Goal: Task Accomplishment & Management: Complete application form

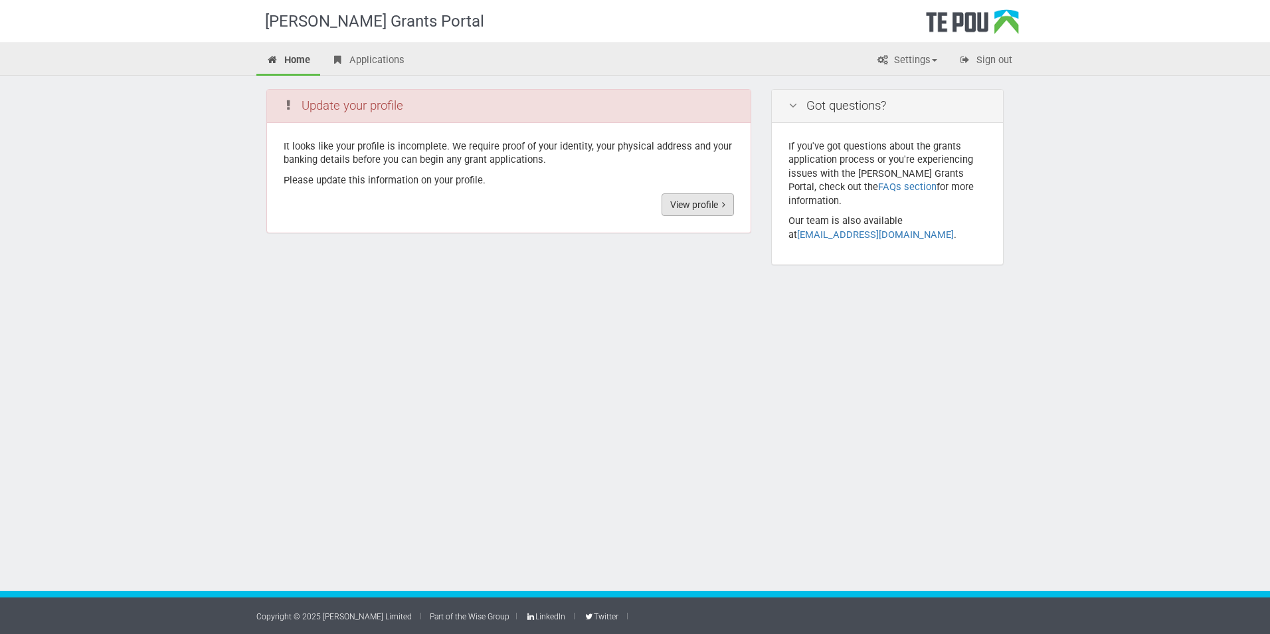
click at [725, 204] on icon at bounding box center [723, 204] width 3 height 9
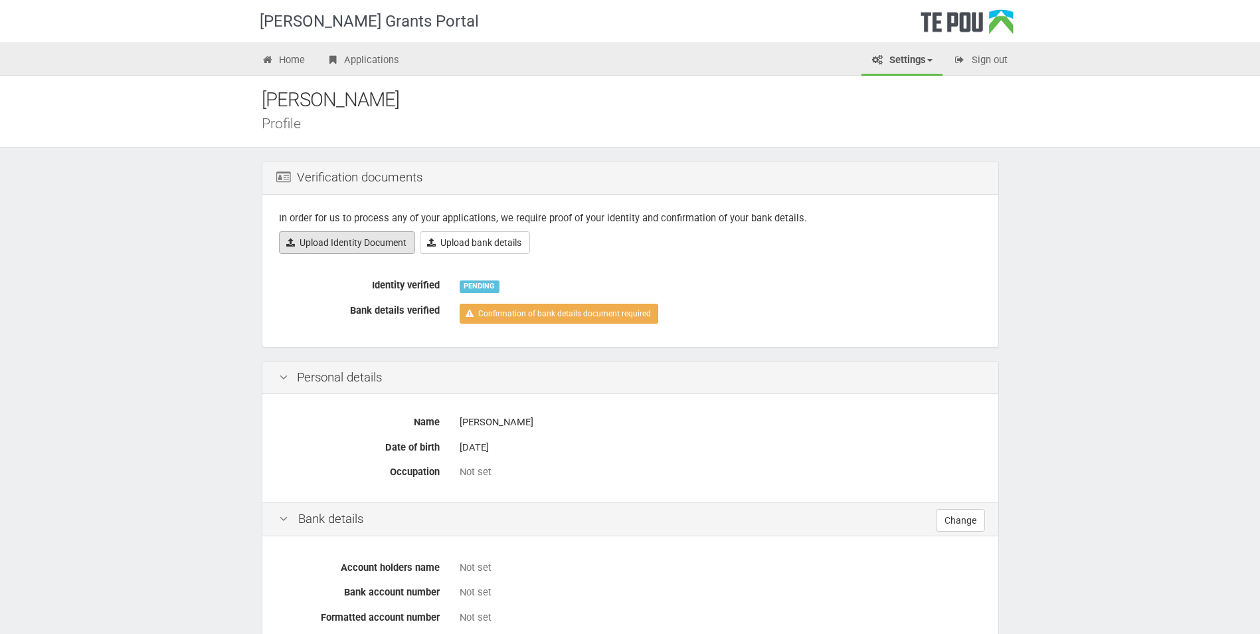
click at [350, 240] on link "Upload Identity Document" at bounding box center [347, 242] width 136 height 23
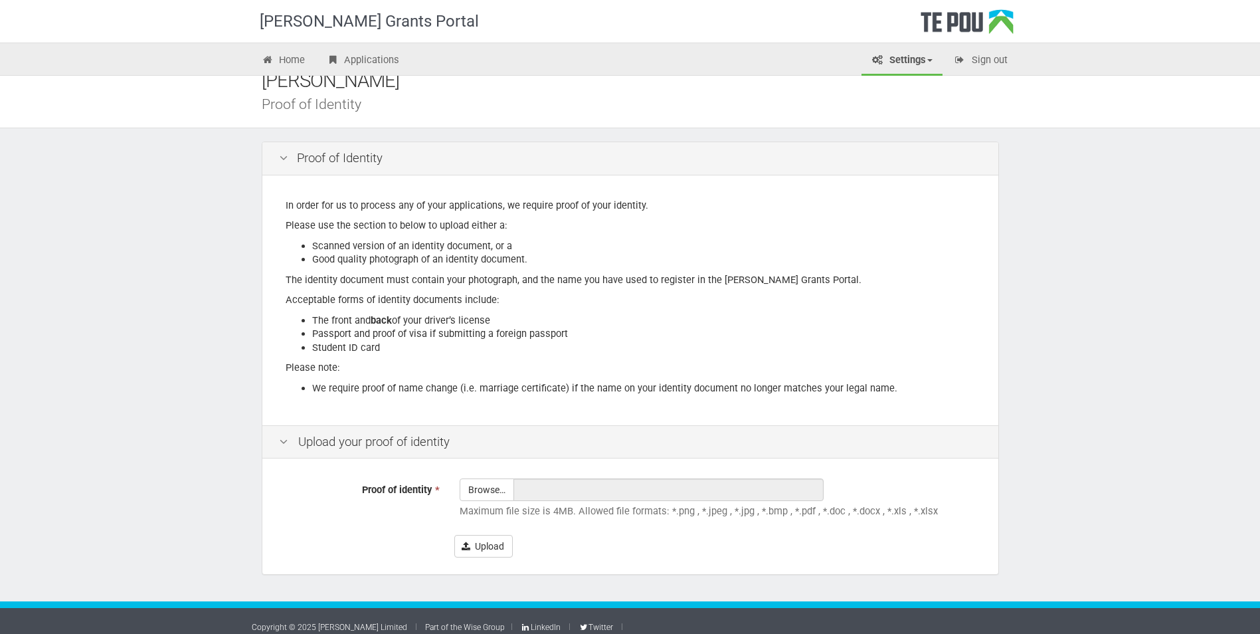
scroll to position [30, 0]
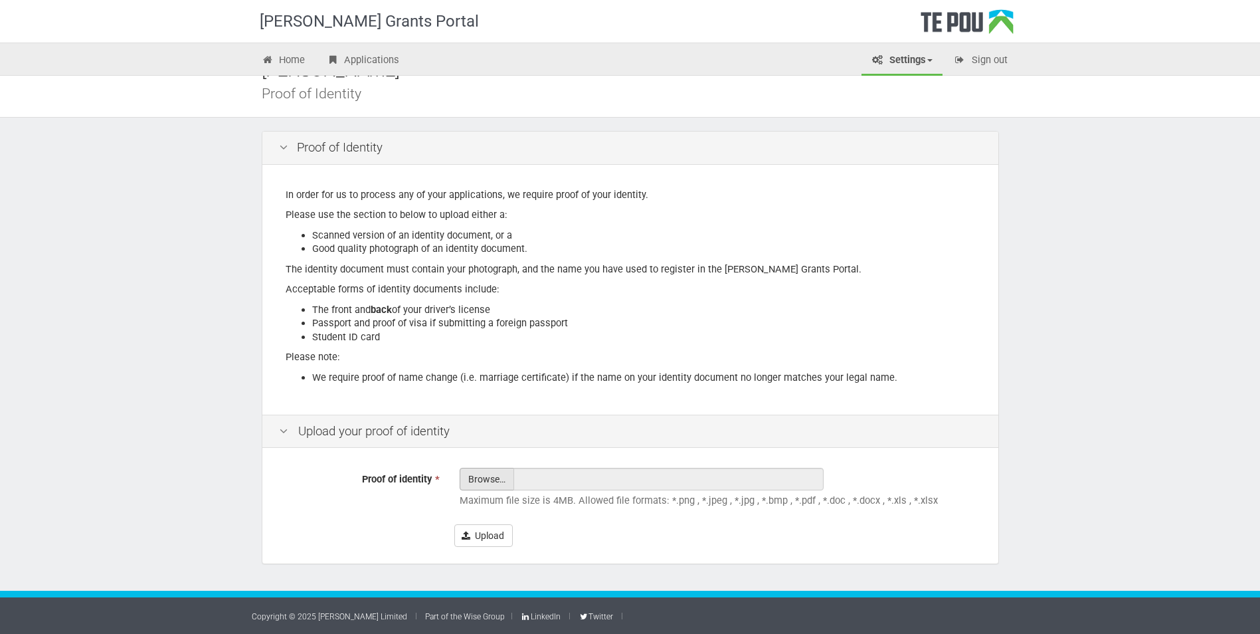
click at [480, 480] on input "Proof of identity *" at bounding box center [486, 515] width 53 height 95
click at [486, 476] on input "Proof of identity *" at bounding box center [486, 515] width 53 height 95
type input "C:\fakepath\scan_taratoa.smith_2025-09-17-10-08-42.pdf"
type input "scan_taratoa.smith_2025-09-17-10-08-42.pdf"
click at [493, 534] on button "Upload" at bounding box center [483, 535] width 58 height 23
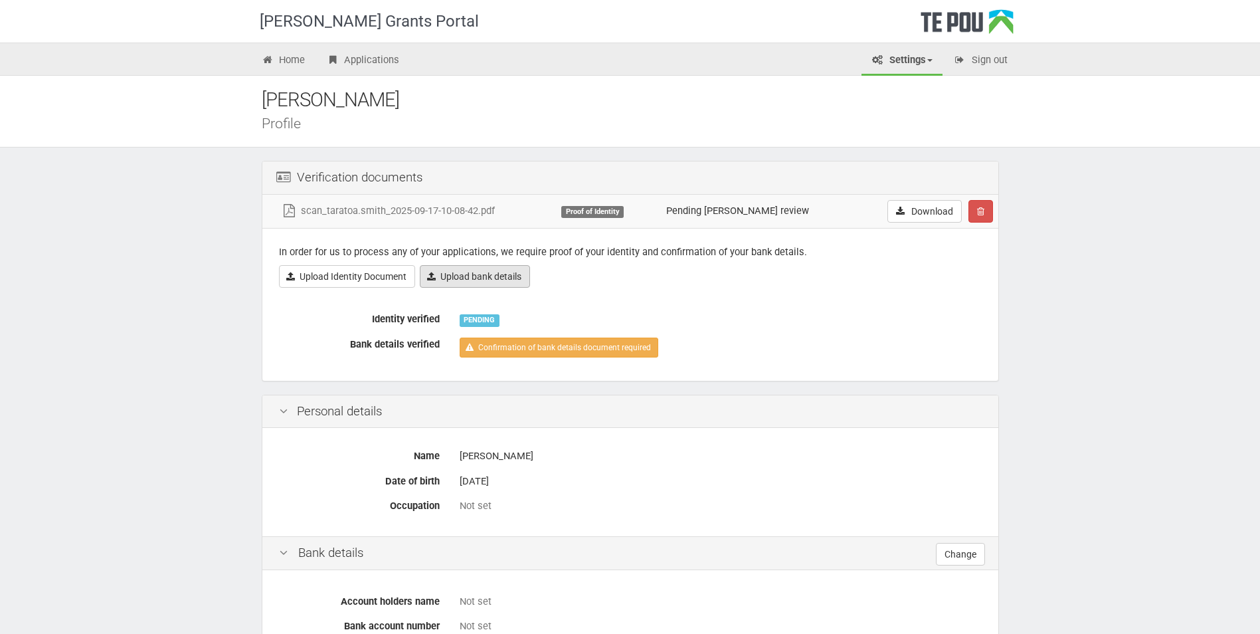
click at [492, 275] on link "Upload bank details" at bounding box center [475, 276] width 110 height 23
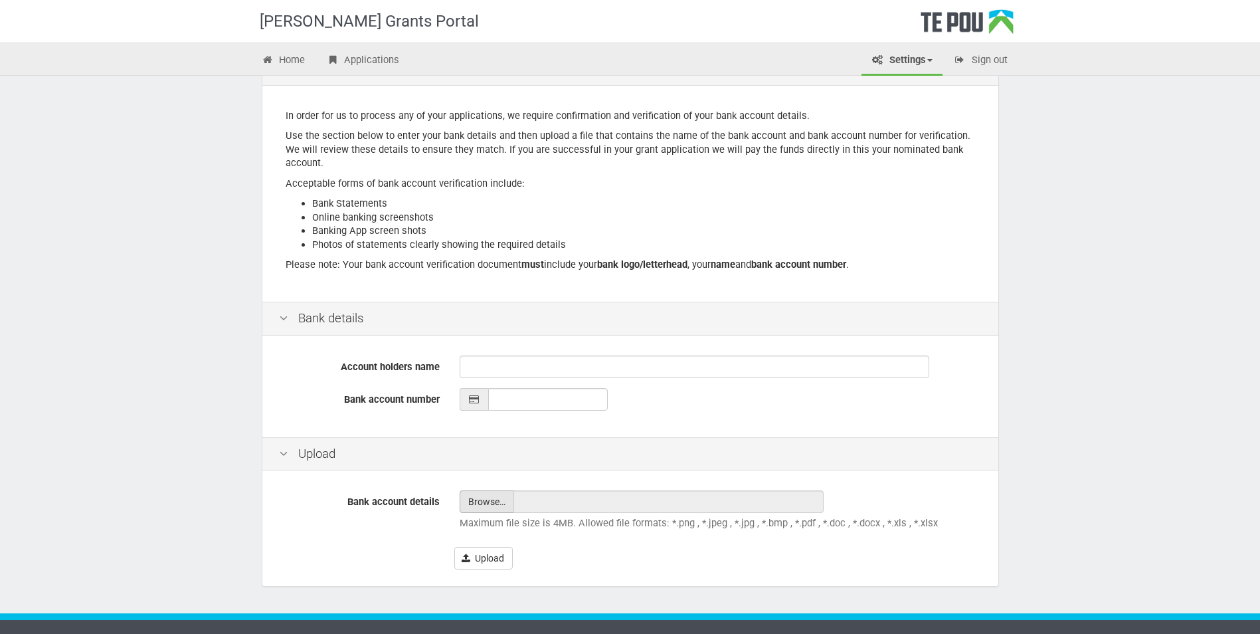
scroll to position [132, 0]
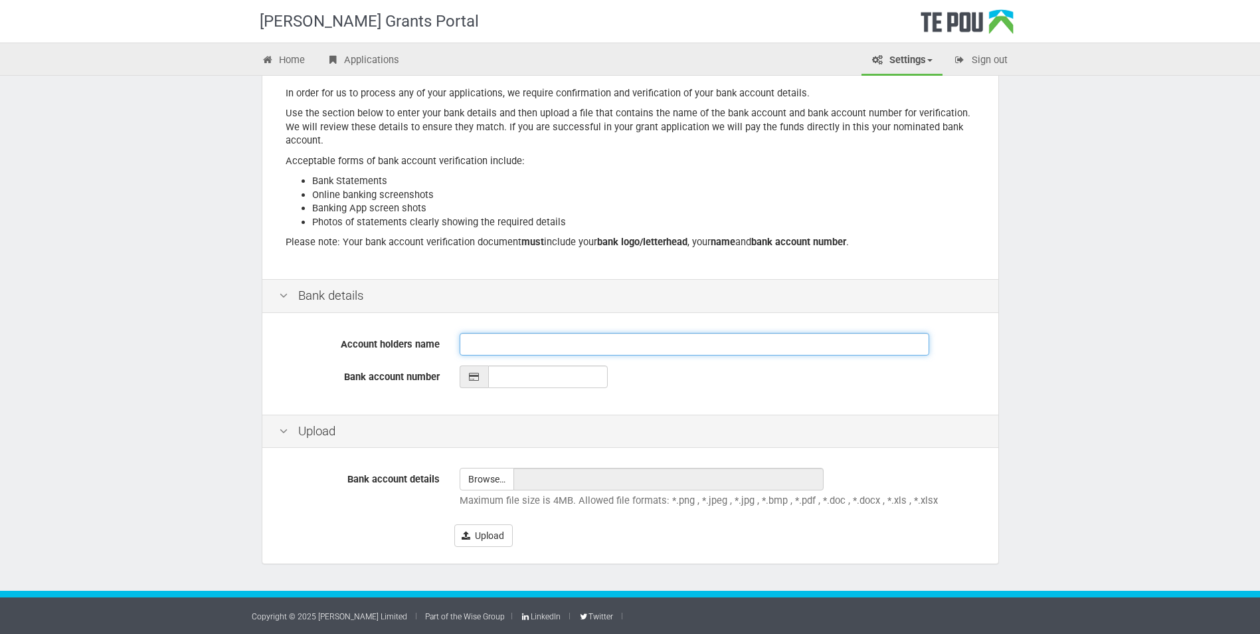
click at [469, 343] on input "Account holders name" at bounding box center [695, 344] width 470 height 23
drag, startPoint x: 471, startPoint y: 342, endPoint x: 500, endPoint y: 334, distance: 29.7
click at [473, 342] on input "dara james smith" at bounding box center [695, 344] width 470 height 23
type input "Dara James Smith"
click at [476, 379] on icon at bounding box center [474, 376] width 12 height 9
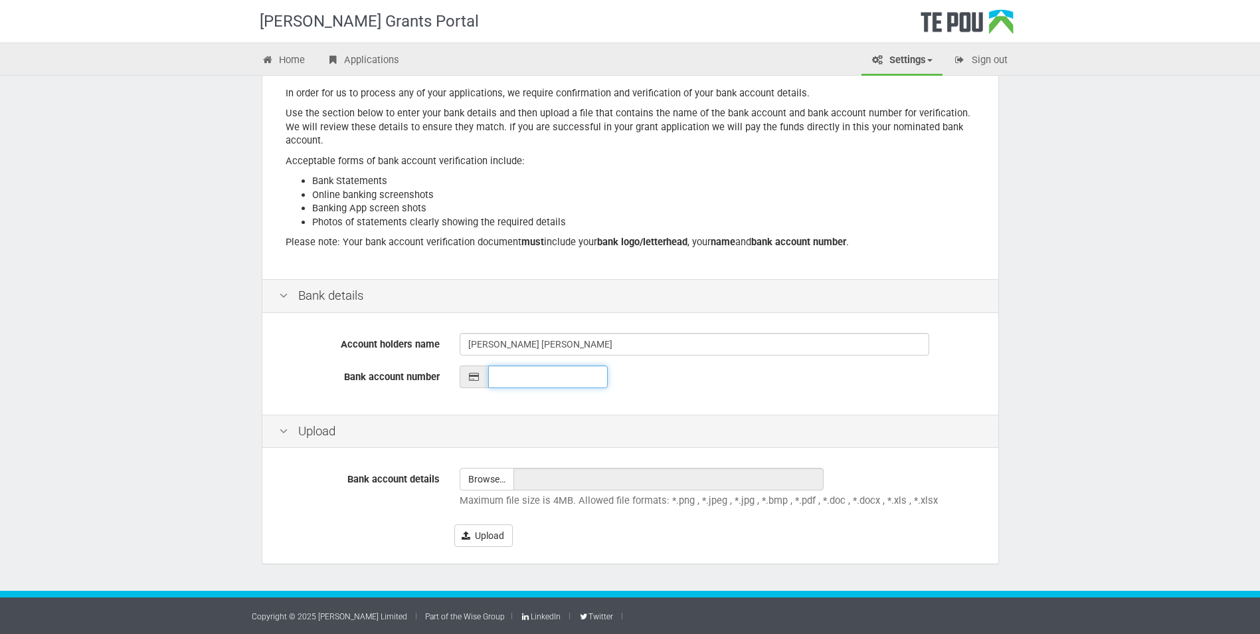
type input "__-____-_______-___"
click at [495, 376] on input "__-____-_______-___" at bounding box center [548, 376] width 120 height 23
type input "__-____-_______-___"
type input "03-0435-0829918-000"
type input "C:\fakepath\Account number.msg"
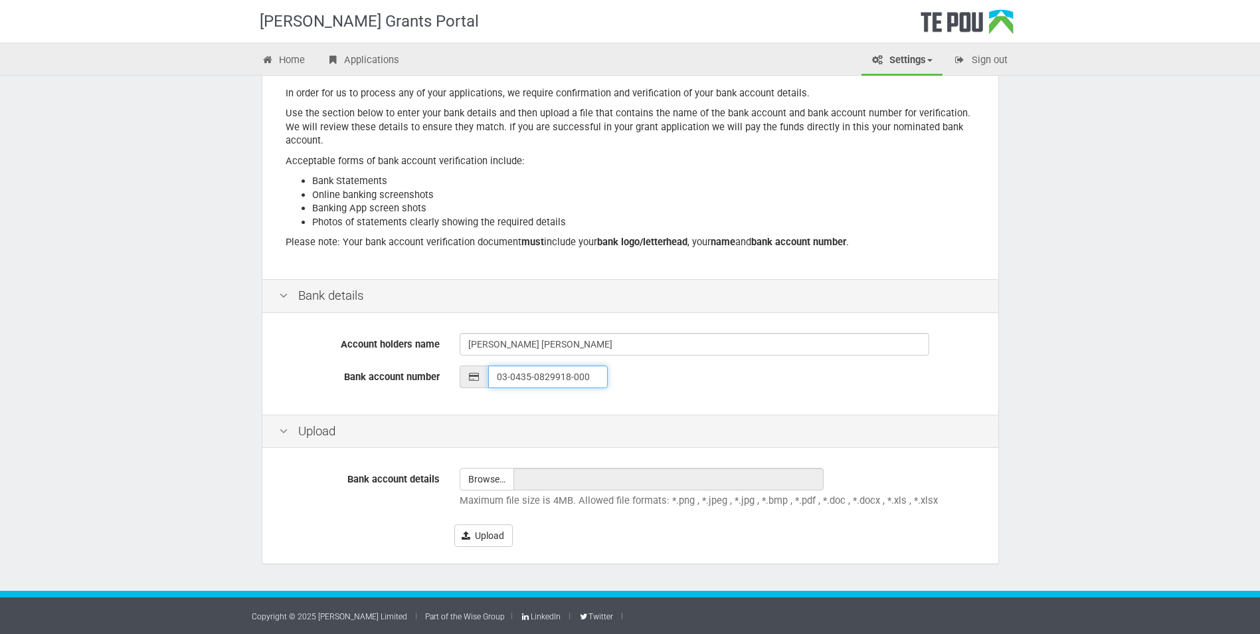
type input "Account number.msg"
click at [485, 480] on input "file" at bounding box center [486, 478] width 53 height 21
type input "C:\fakepath\Account number.msg"
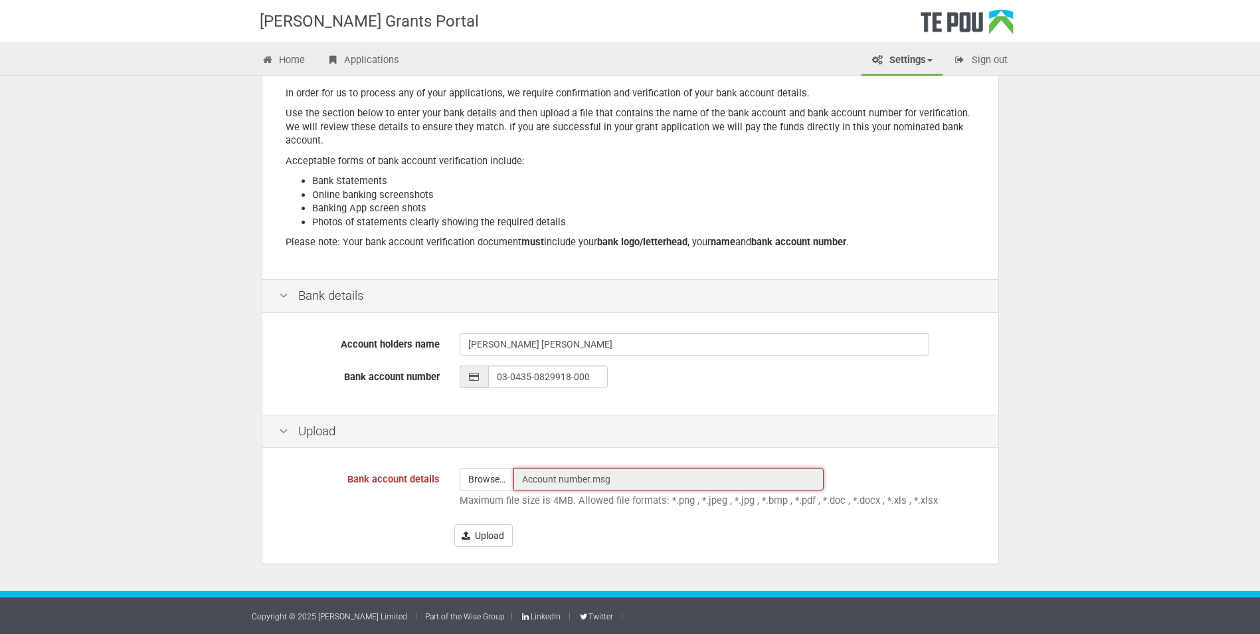
click at [576, 484] on input "Account number.msg" at bounding box center [669, 479] width 310 height 23
drag, startPoint x: 576, startPoint y: 484, endPoint x: 616, endPoint y: 478, distance: 40.4
click at [616, 478] on input "Account number.msg" at bounding box center [669, 479] width 310 height 23
drag, startPoint x: 616, startPoint y: 478, endPoint x: 493, endPoint y: 466, distance: 123.5
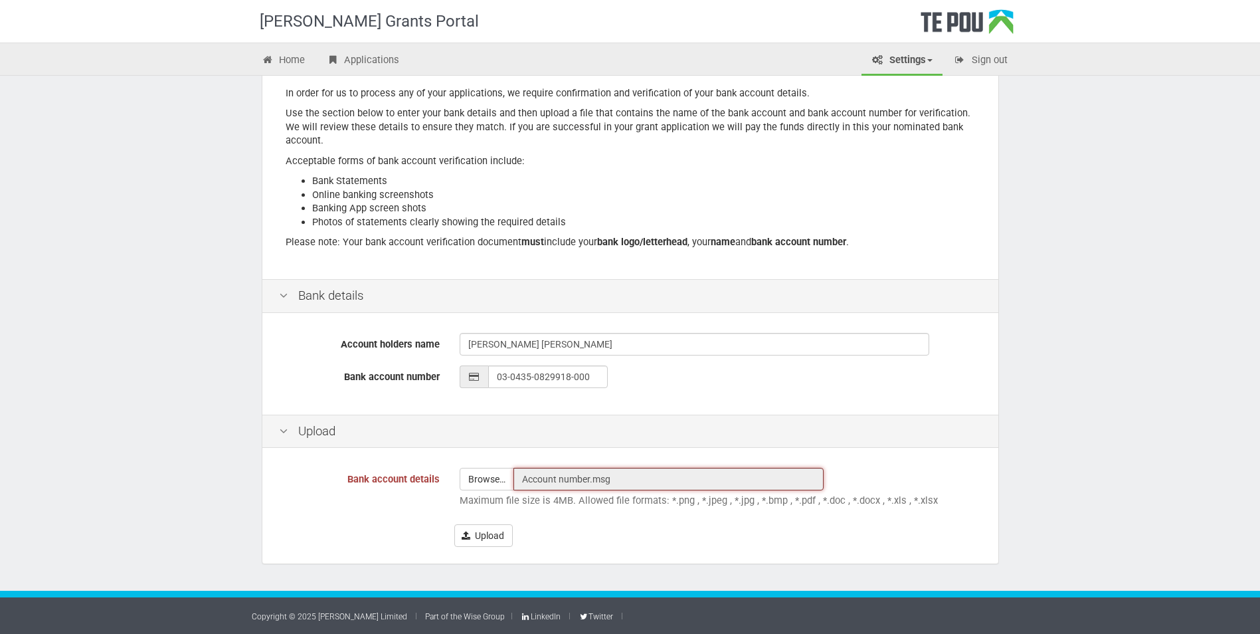
click at [493, 466] on div "Bank account details Browse… Account number.msg Maximum file size is 4MB. Allow…" at bounding box center [630, 507] width 736 height 112
drag, startPoint x: 493, startPoint y: 466, endPoint x: 561, endPoint y: 479, distance: 69.7
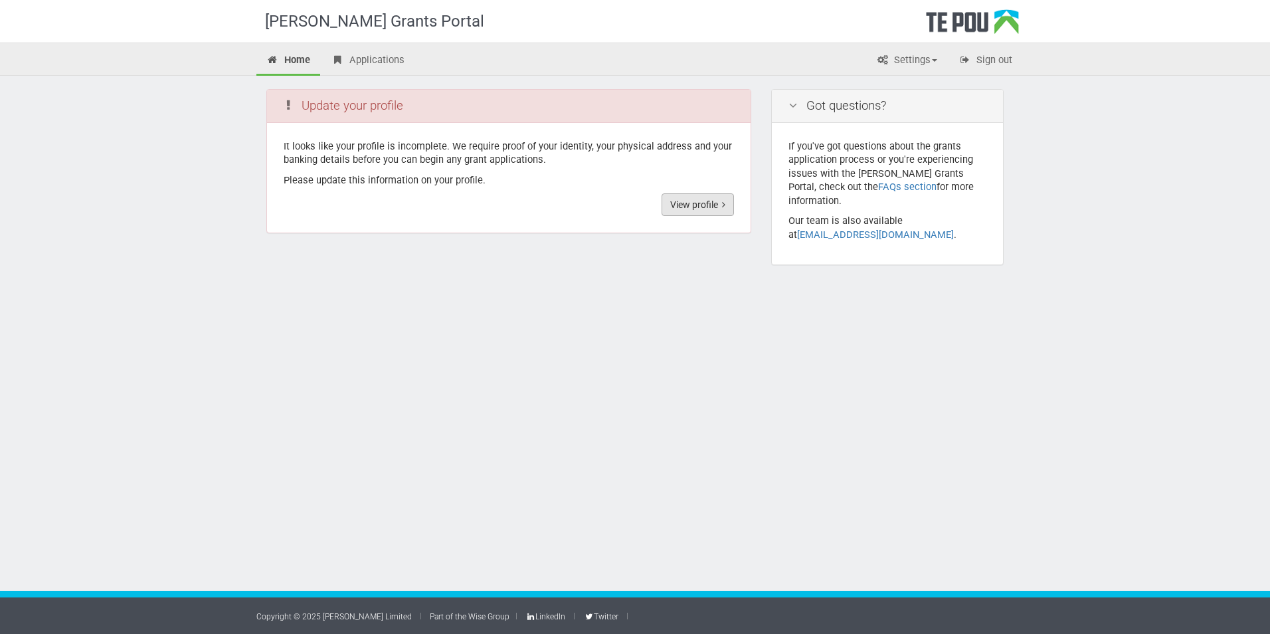
click at [682, 201] on link "View profile" at bounding box center [698, 204] width 72 height 23
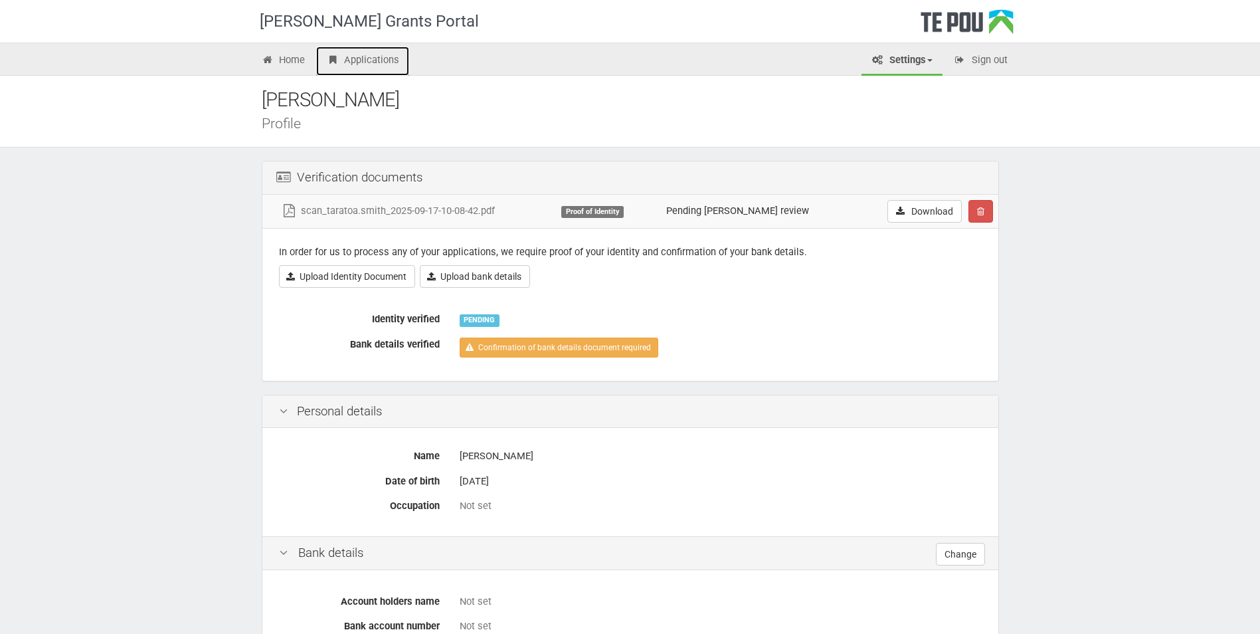
click at [356, 60] on link "Applications" at bounding box center [362, 61] width 93 height 29
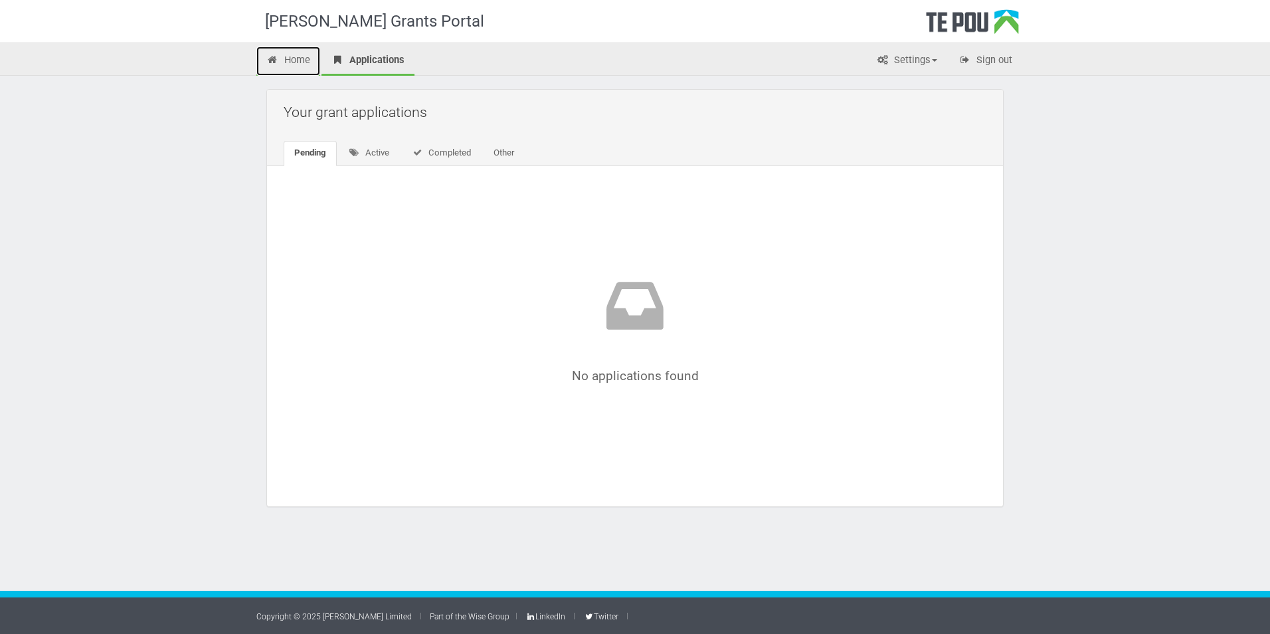
click at [293, 60] on link "Home" at bounding box center [288, 61] width 64 height 29
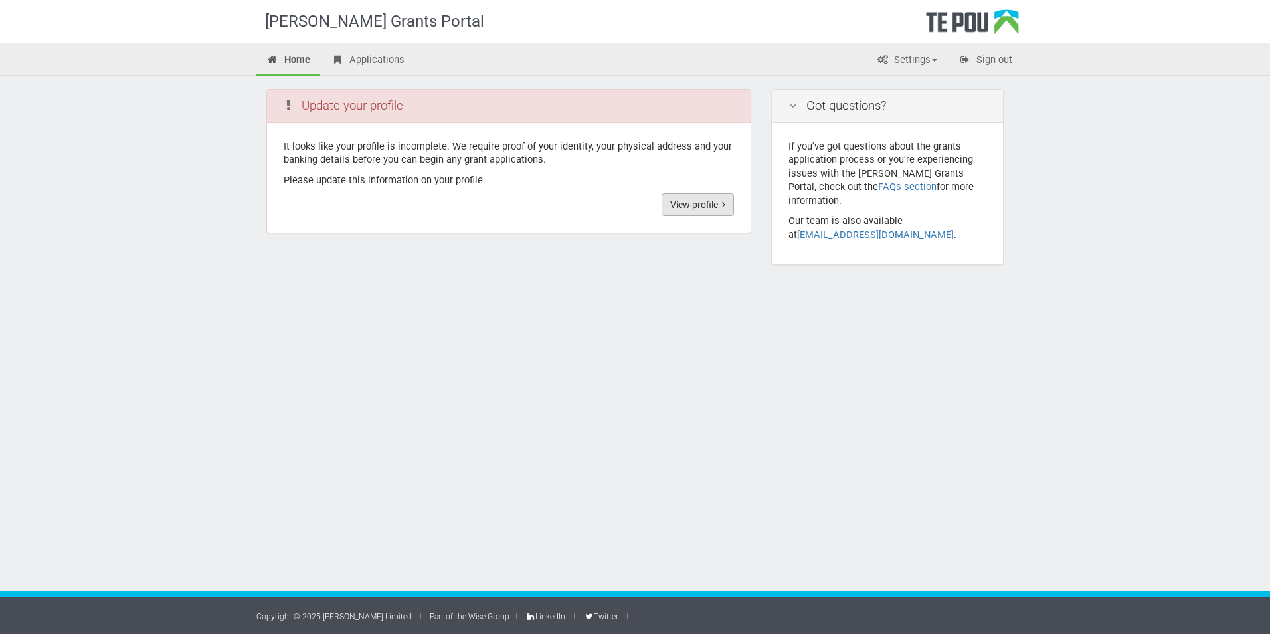
click at [684, 206] on link "View profile" at bounding box center [698, 204] width 72 height 23
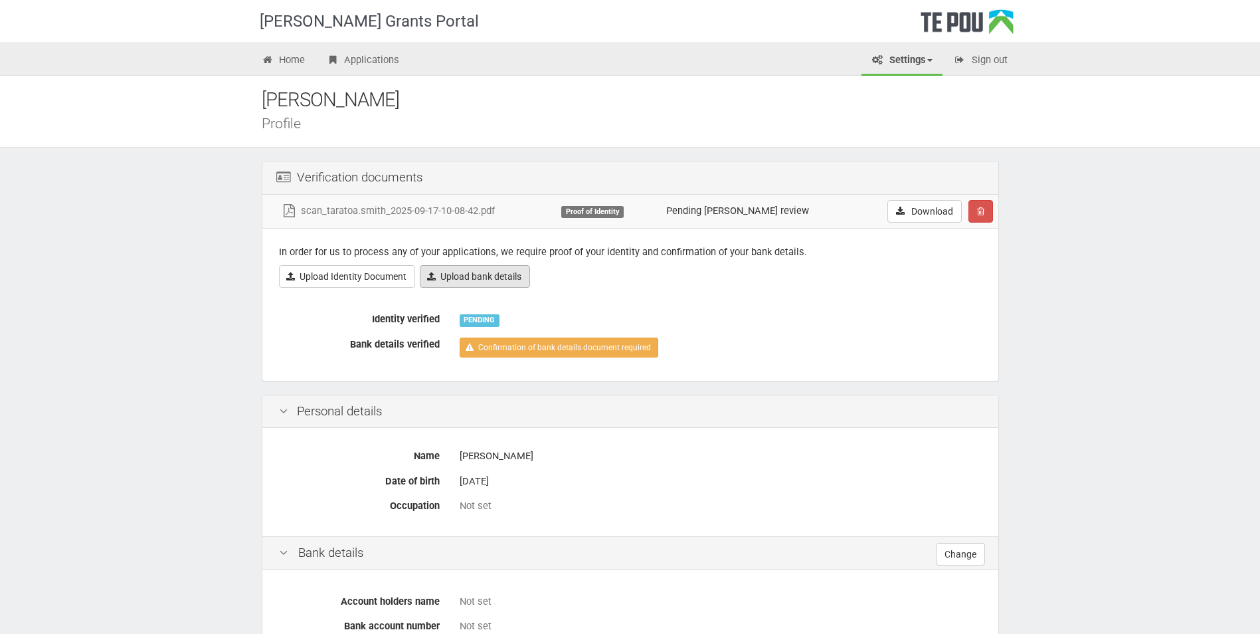
click at [508, 278] on link "Upload bank details" at bounding box center [475, 276] width 110 height 23
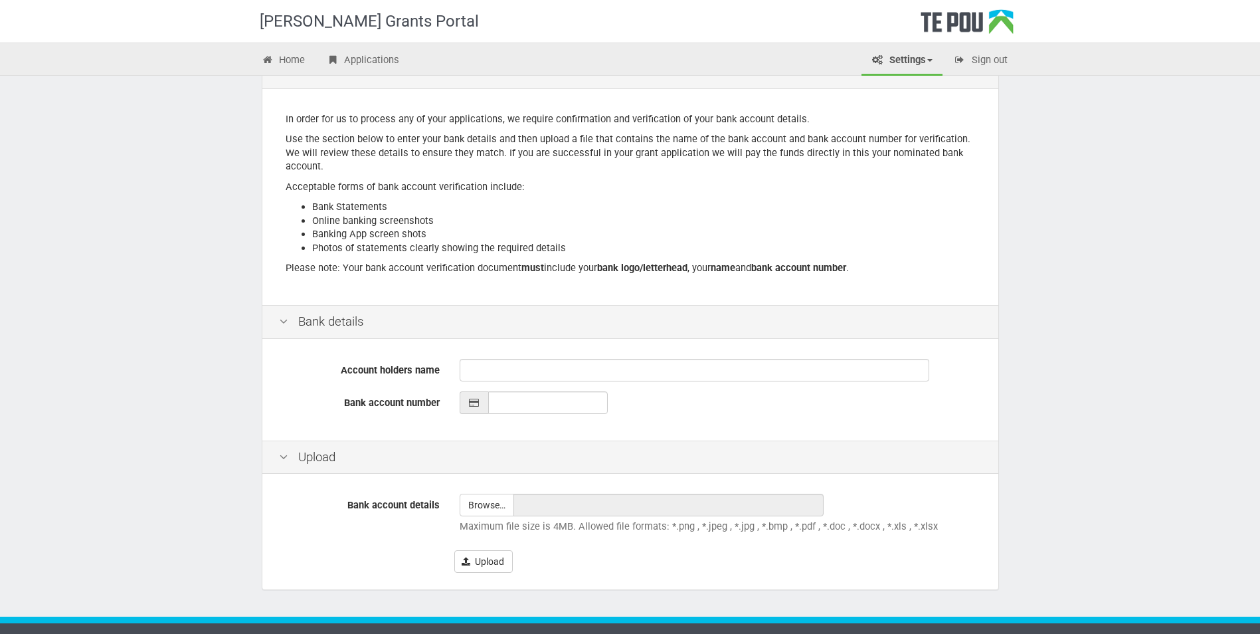
scroll to position [132, 0]
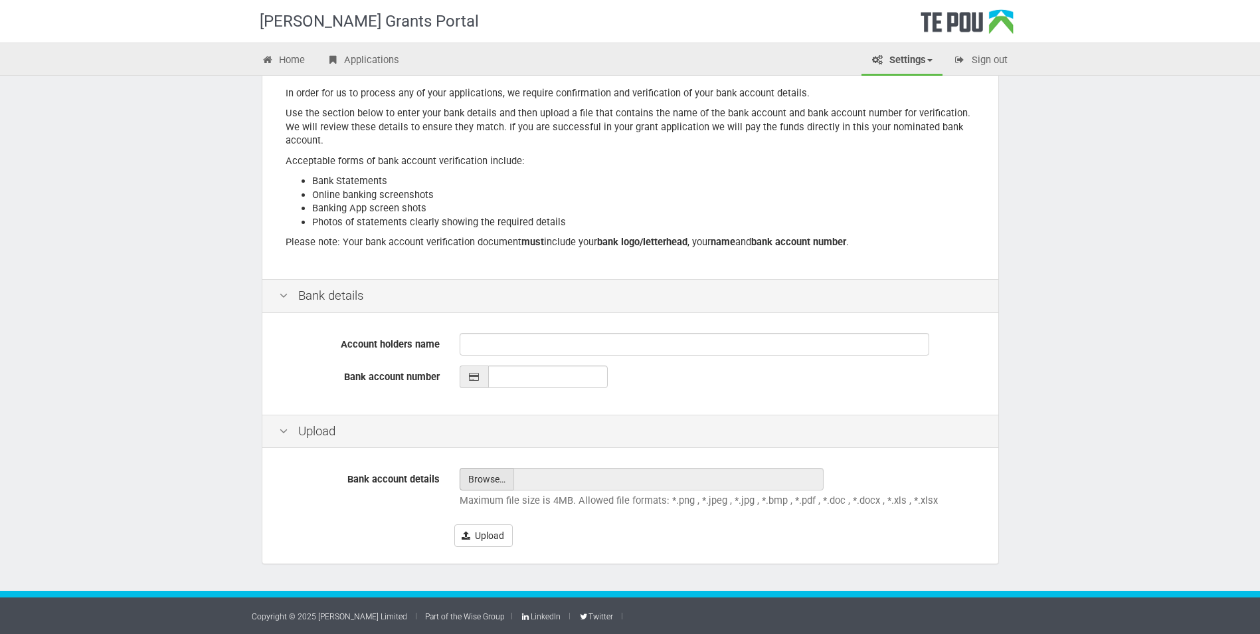
click at [474, 477] on input "file" at bounding box center [486, 478] width 53 height 21
type input "C:\fakepath\scan_taratoa.smith_2025-09-17-10-31-06.pdf"
type input "scan_taratoa.smith_2025-09-17-10-31-06.pdf"
click at [569, 481] on input "scan_taratoa.smith_2025-09-17-10-31-06.pdf" at bounding box center [669, 479] width 310 height 23
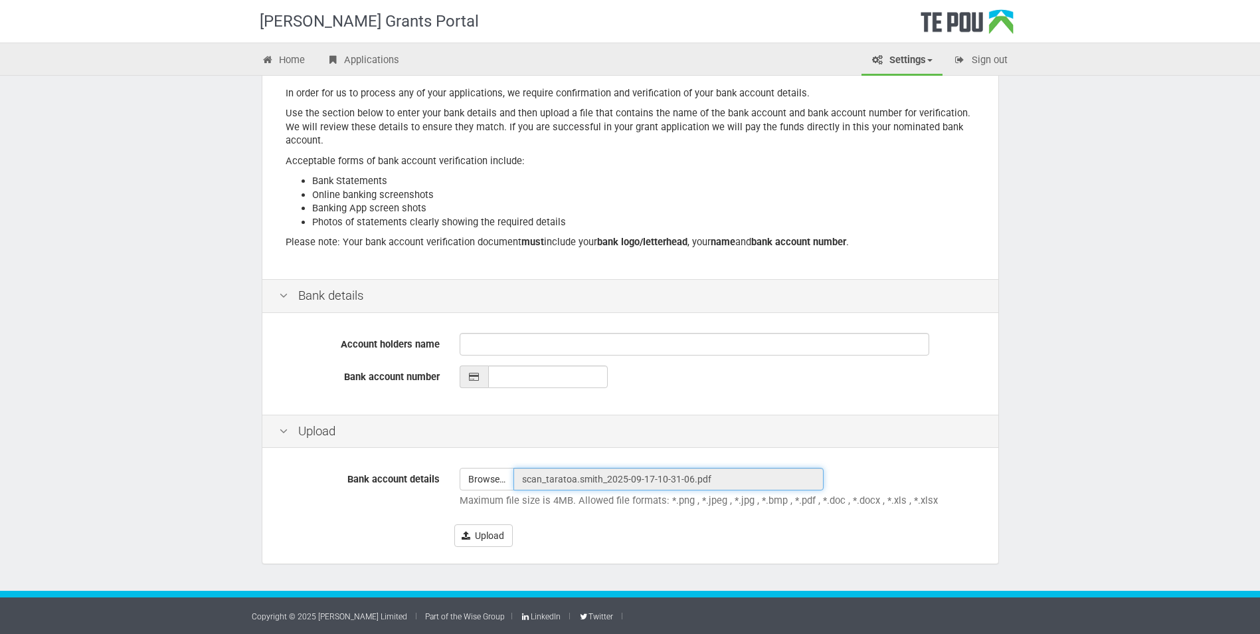
click at [570, 481] on input "scan_taratoa.smith_2025-09-17-10-31-06.pdf" at bounding box center [669, 479] width 310 height 23
drag, startPoint x: 570, startPoint y: 481, endPoint x: 613, endPoint y: 477, distance: 42.7
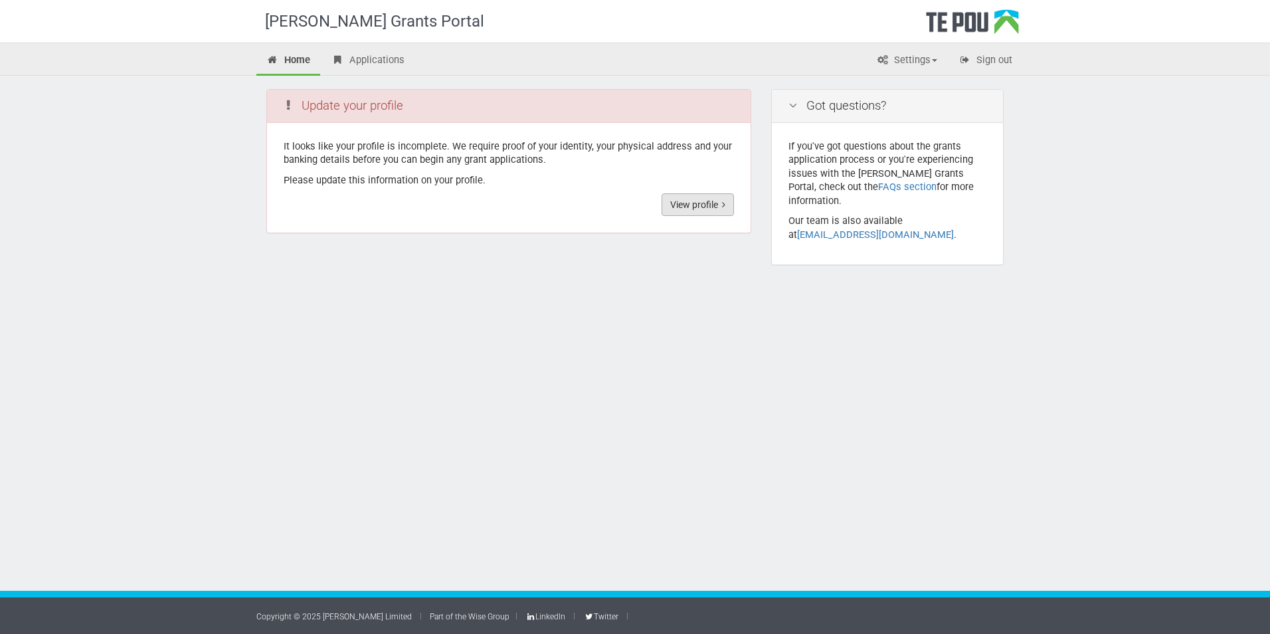
click at [702, 203] on link "View profile" at bounding box center [698, 204] width 72 height 23
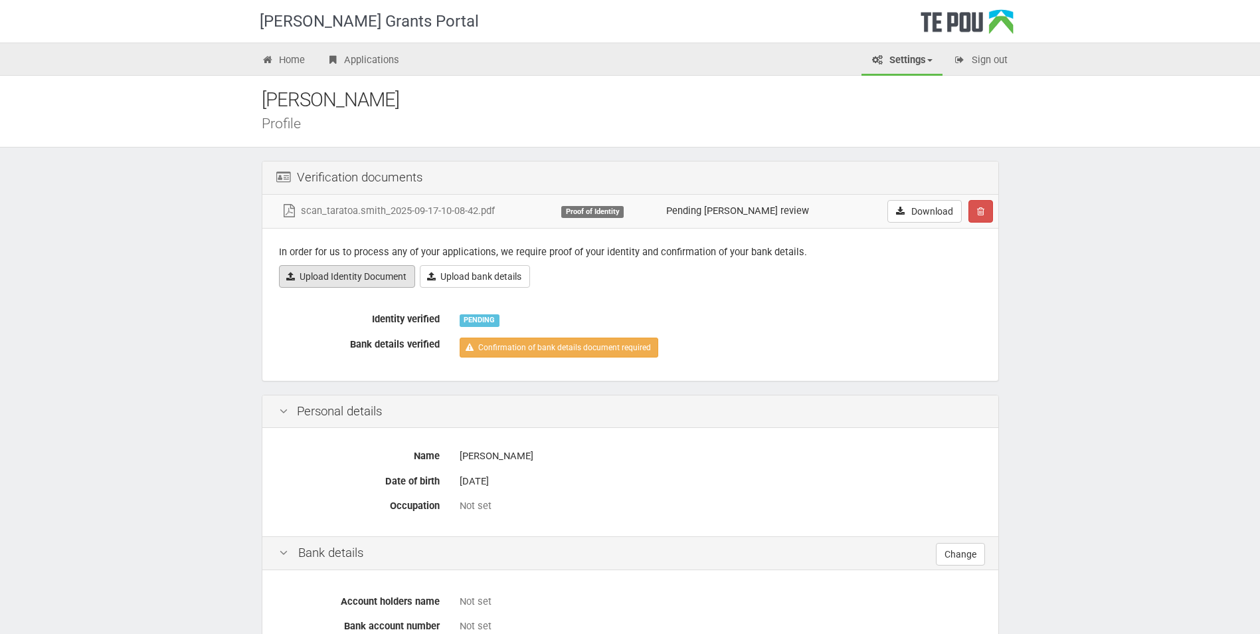
click at [336, 277] on link "Upload Identity Document" at bounding box center [347, 276] width 136 height 23
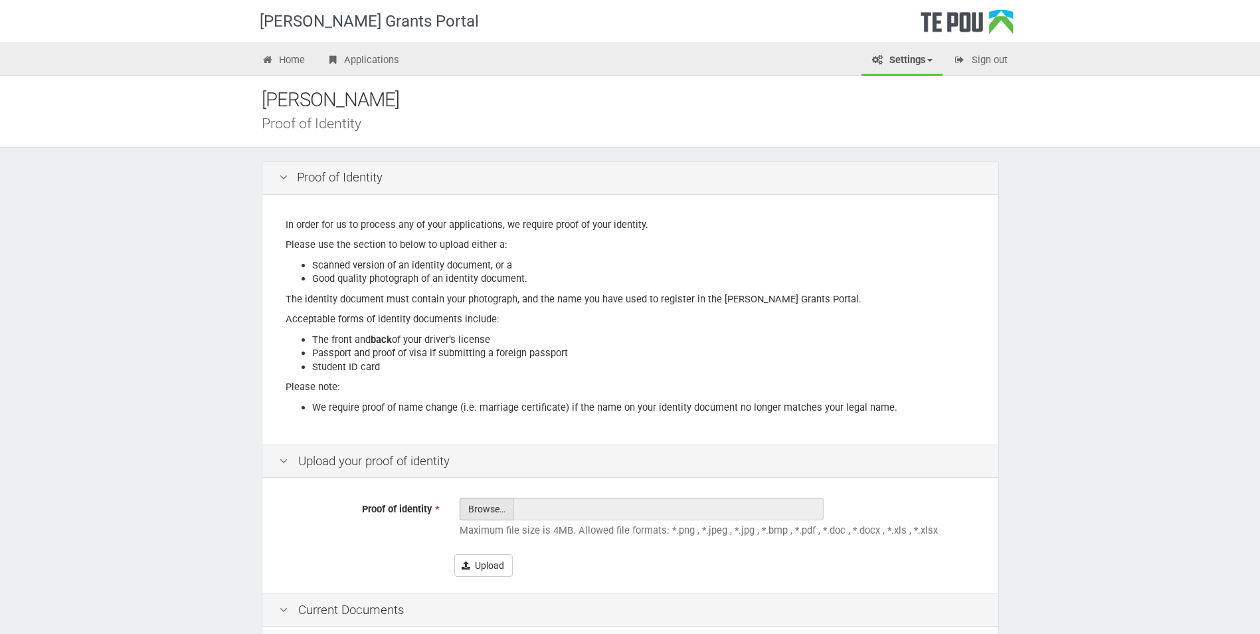
click at [485, 508] on input "Proof of identity *" at bounding box center [486, 545] width 53 height 95
click at [487, 508] on input "Proof of identity *" at bounding box center [486, 545] width 53 height 95
type input "C:\fakepath\scan_taratoa.smith_2025-09-17-10-08-42.pdf"
type input "scan_taratoa.smith_2025-09-17-10-08-42.pdf"
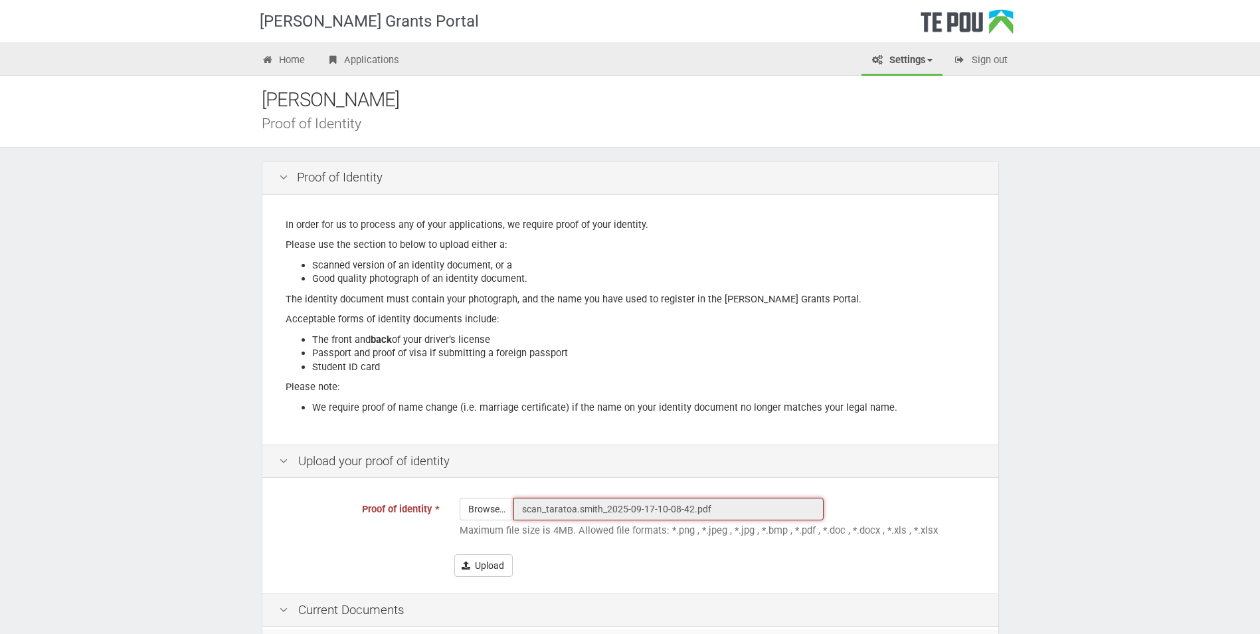
click at [561, 510] on input "scan_taratoa.smith_2025-09-17-10-08-42.pdf" at bounding box center [669, 509] width 310 height 23
drag, startPoint x: 561, startPoint y: 510, endPoint x: 718, endPoint y: 505, distance: 156.2
click at [718, 505] on input "scan_taratoa.smith_2025-09-17-10-08-42.pdf" at bounding box center [669, 509] width 310 height 23
drag, startPoint x: 708, startPoint y: 508, endPoint x: 519, endPoint y: 504, distance: 188.7
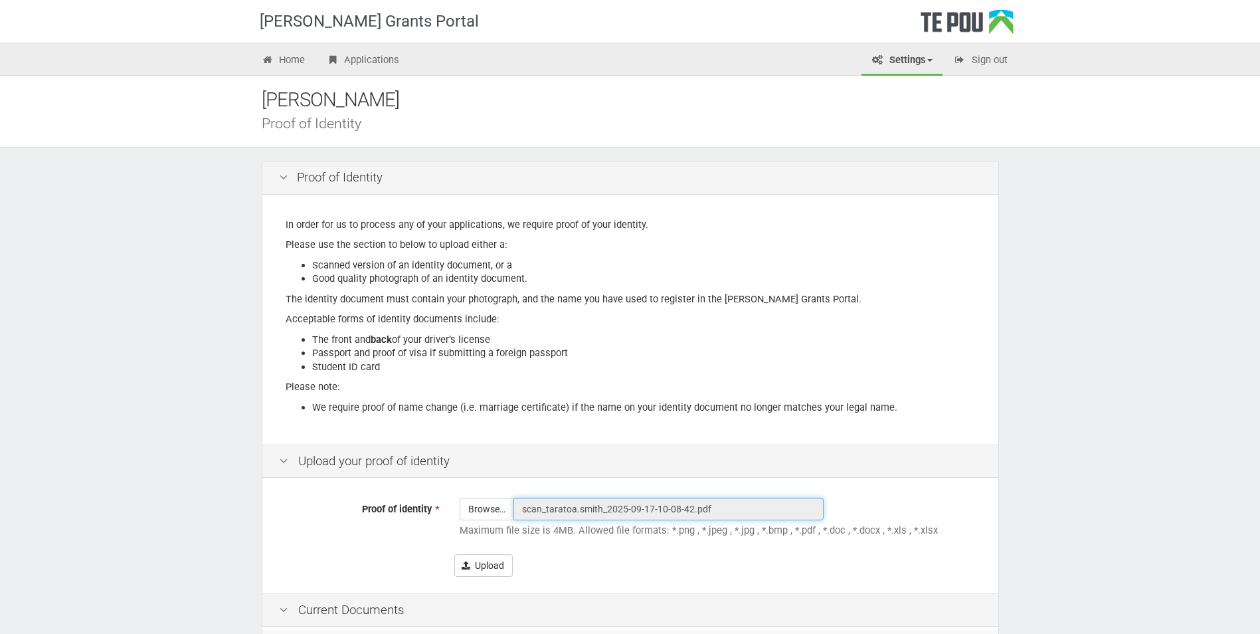
click at [519, 504] on input "scan_taratoa.smith_2025-09-17-10-08-42.pdf" at bounding box center [669, 509] width 310 height 23
drag, startPoint x: 519, startPoint y: 504, endPoint x: 571, endPoint y: 506, distance: 52.5
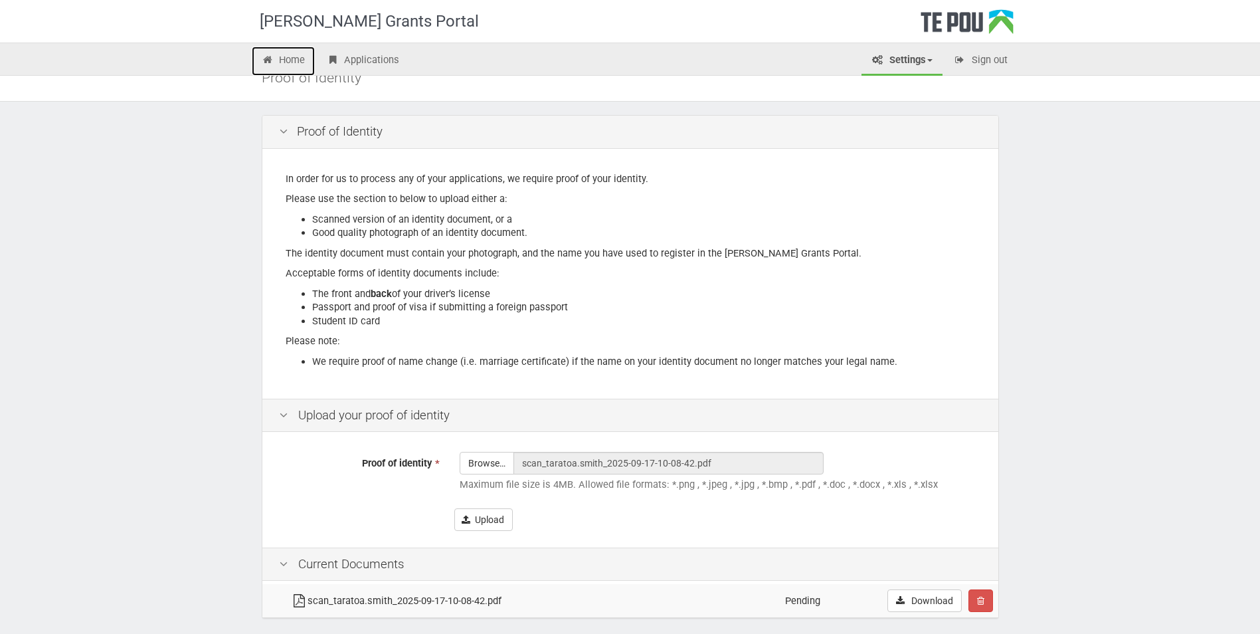
scroll to position [66, 0]
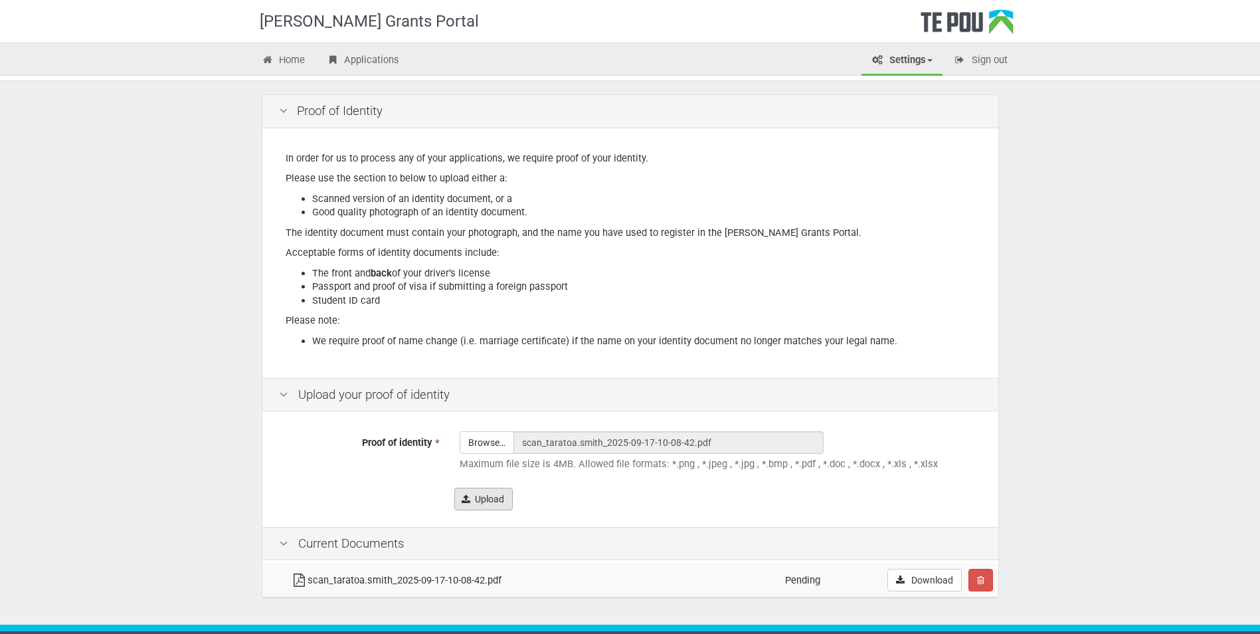
click at [479, 496] on button "Upload" at bounding box center [483, 499] width 58 height 23
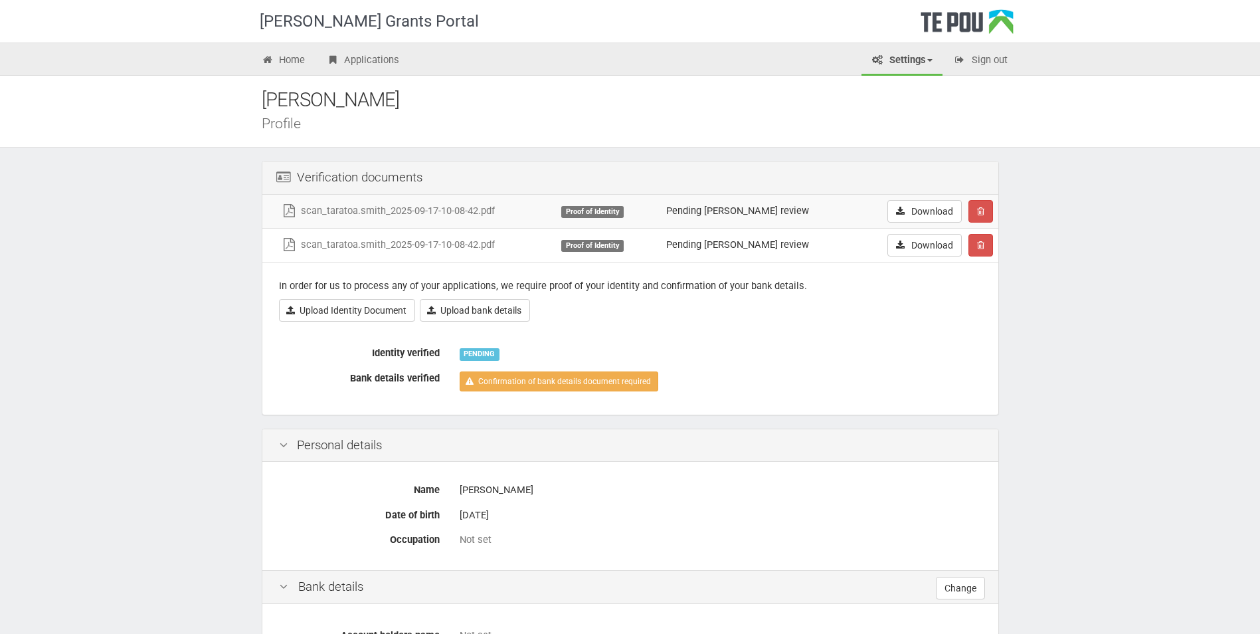
click at [613, 210] on div "Proof of Identity" at bounding box center [592, 212] width 62 height 12
click at [978, 208] on icon "button" at bounding box center [980, 211] width 7 height 9
click at [1002, 236] on link "Confrim delete" at bounding box center [1021, 236] width 105 height 17
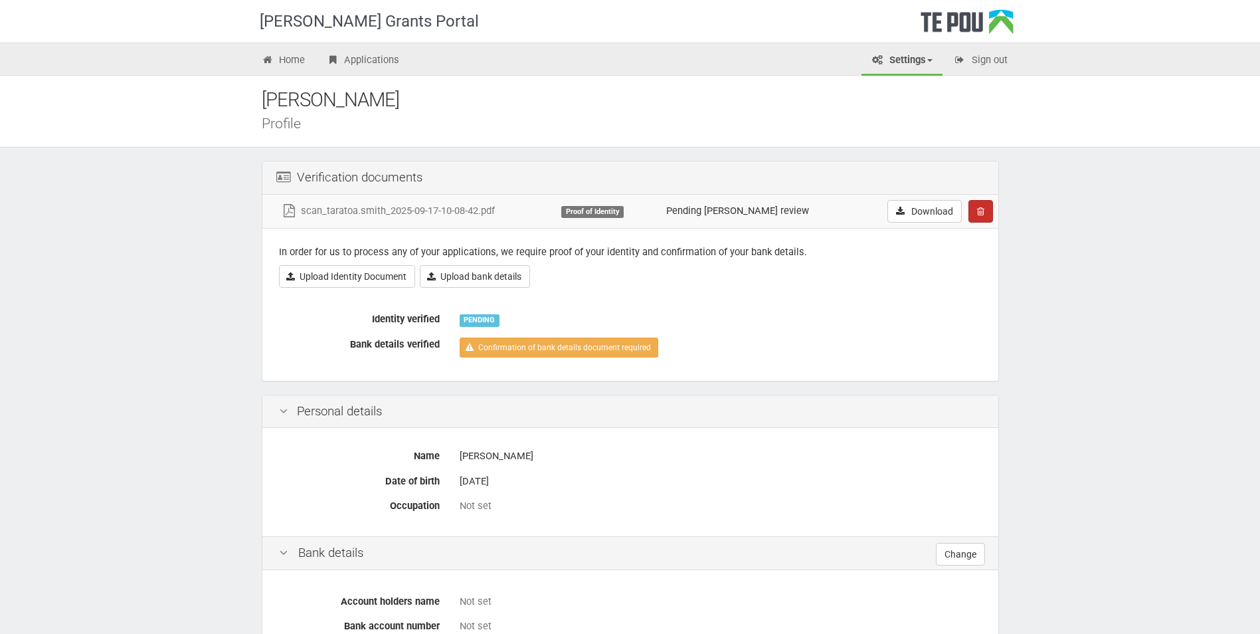
drag, startPoint x: 981, startPoint y: 209, endPoint x: 974, endPoint y: 205, distance: 8.1
click at [974, 205] on button "button" at bounding box center [981, 211] width 25 height 23
click at [1003, 241] on link "Confrim delete" at bounding box center [1021, 236] width 105 height 17
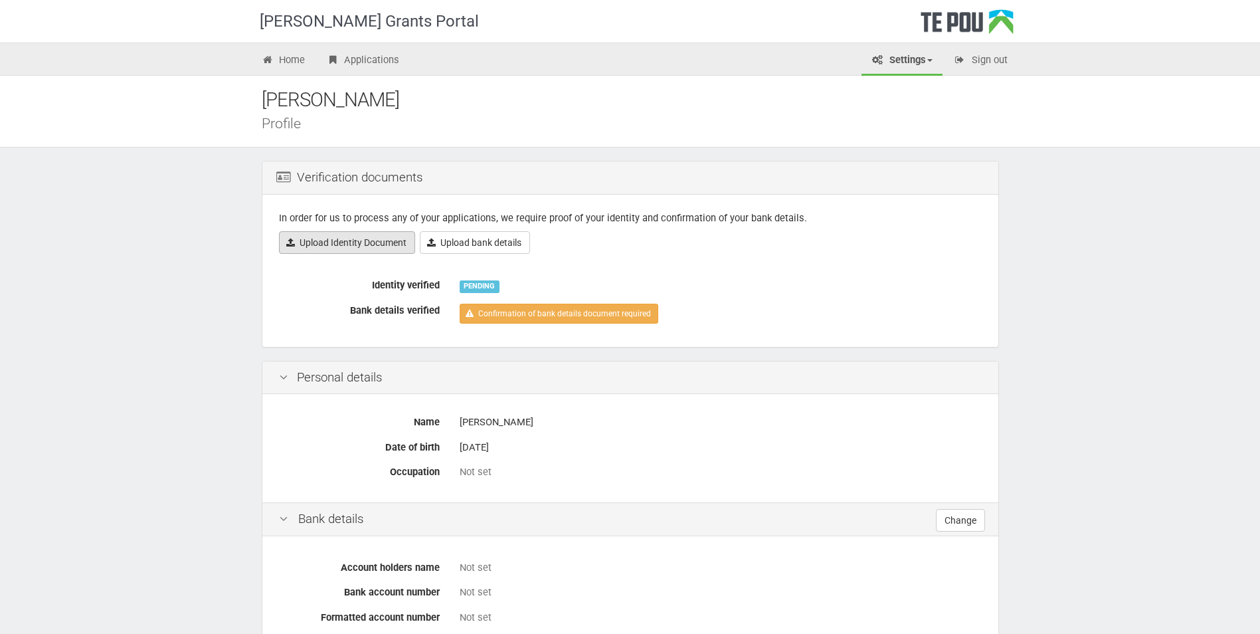
click at [371, 241] on link "Upload Identity Document" at bounding box center [347, 242] width 136 height 23
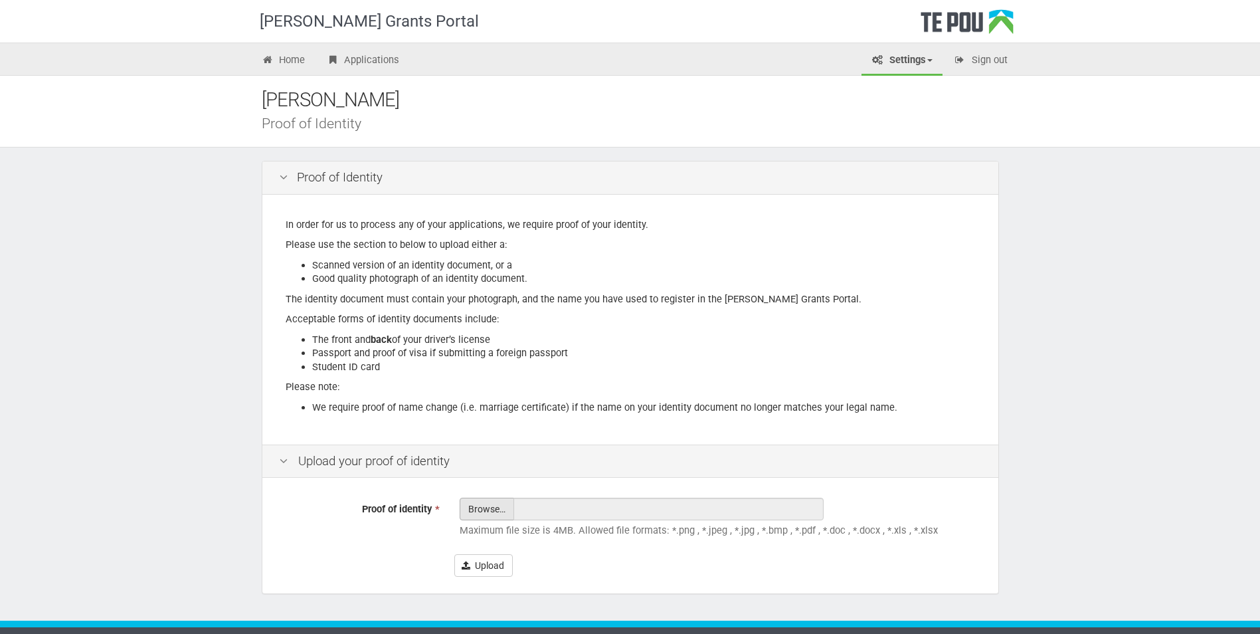
click at [483, 506] on input "Proof of identity *" at bounding box center [486, 545] width 53 height 95
type input "C:\fakepath\scan_taratoa.smith_2025-09-17-10-08-42.pdf"
type input "scan_taratoa.smith_2025-09-17-10-08-42.pdf"
drag, startPoint x: 708, startPoint y: 510, endPoint x: 502, endPoint y: 509, distance: 206.0
click at [502, 509] on div "Browse… scan_taratoa.smith_2025-09-17-10-08-42.pdf" at bounding box center [659, 509] width 399 height 23
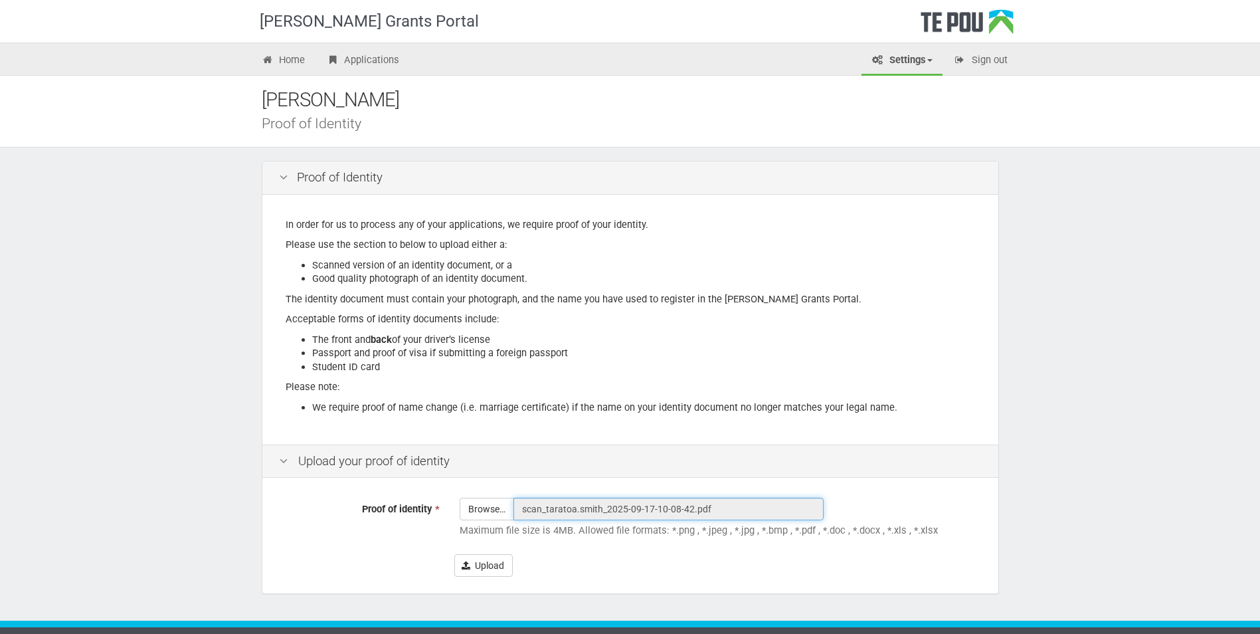
drag, startPoint x: 502, startPoint y: 509, endPoint x: 599, endPoint y: 508, distance: 97.0
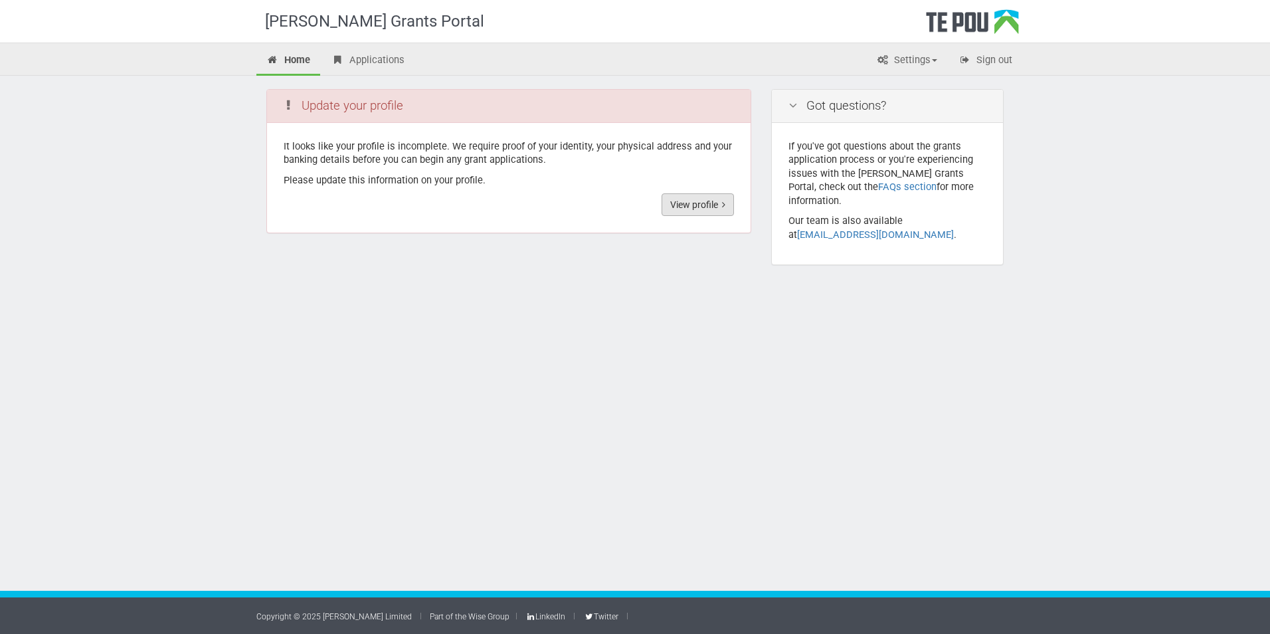
click at [692, 206] on link "View profile" at bounding box center [698, 204] width 72 height 23
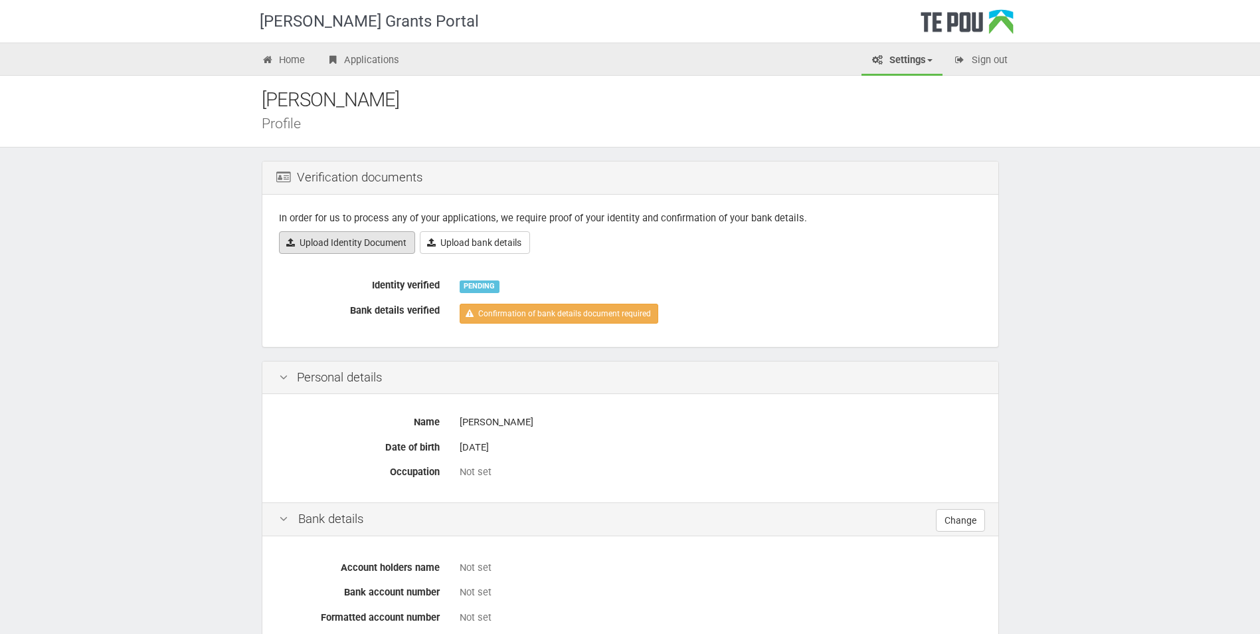
click at [371, 243] on link "Upload Identity Document" at bounding box center [347, 242] width 136 height 23
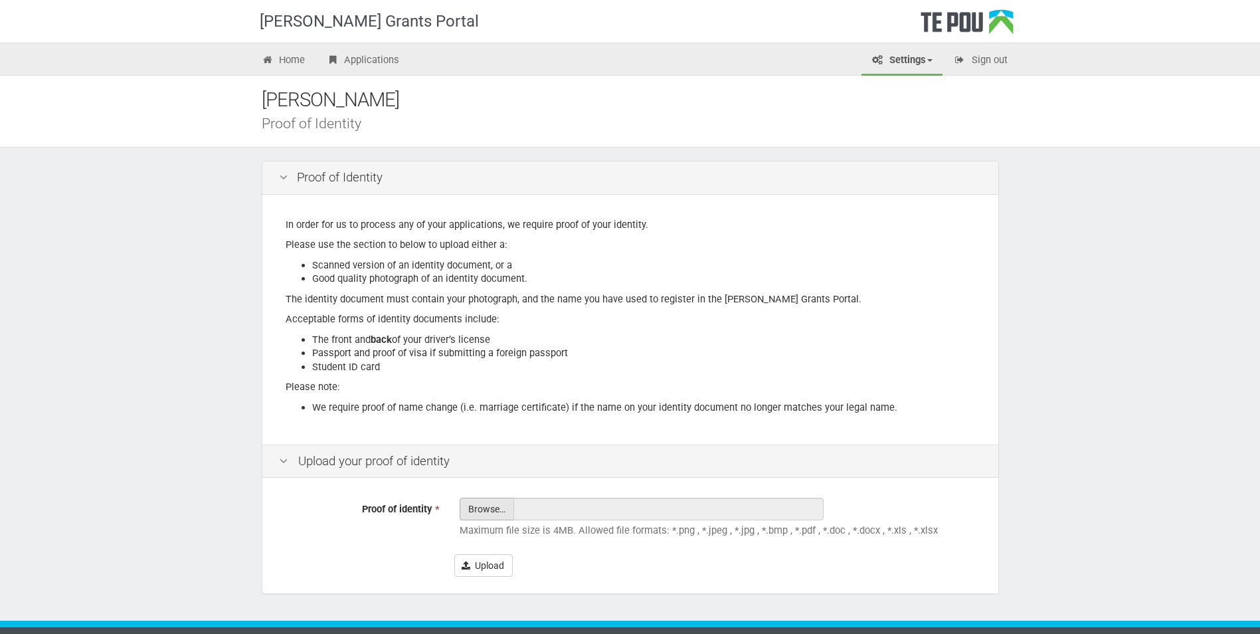
click at [493, 511] on input "Proof of identity *" at bounding box center [486, 545] width 53 height 95
click at [482, 507] on input "Proof of identity *" at bounding box center [486, 545] width 53 height 95
type input "C:\fakepath\scan_taratoa.smith_2025-09-17-10-08-42.pdf"
type input "scan_taratoa.smith_2025-09-17-10-08-42.pdf"
click at [485, 511] on input "Proof of identity *" at bounding box center [486, 545] width 53 height 95
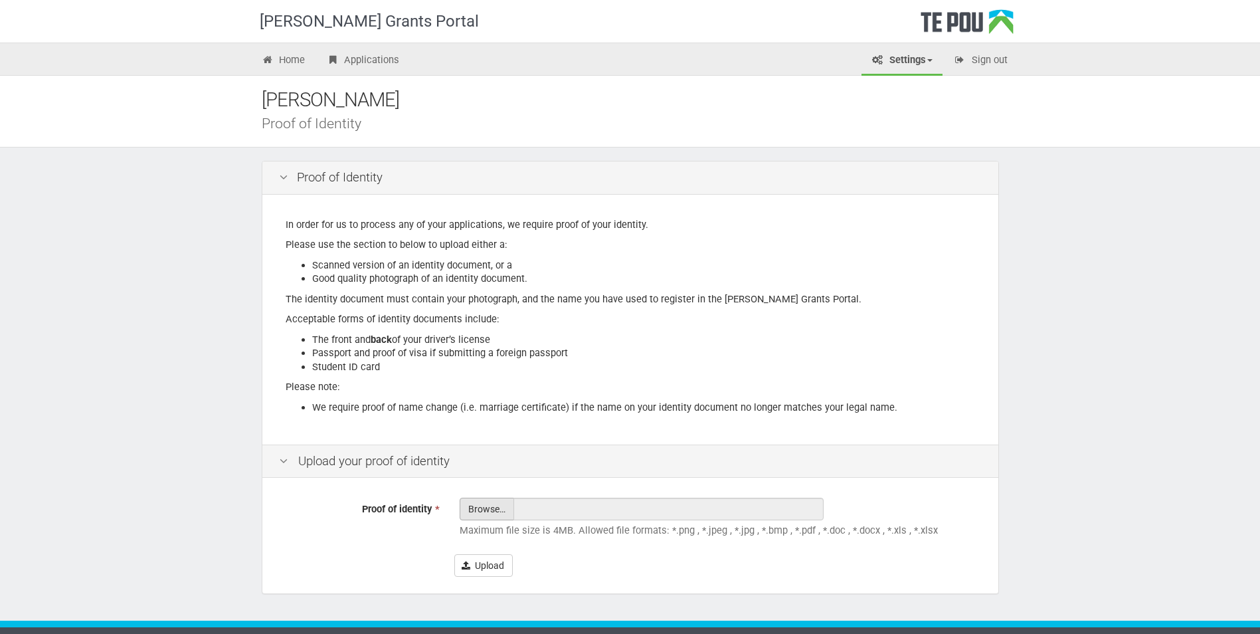
click at [491, 506] on input "Proof of identity *" at bounding box center [486, 545] width 53 height 95
type input "C:\fakepath\scan_taratoa.smith_2025-09-17-10-08-42.pdf"
type input "scan_taratoa.smith_2025-09-17-10-08-42.pdf"
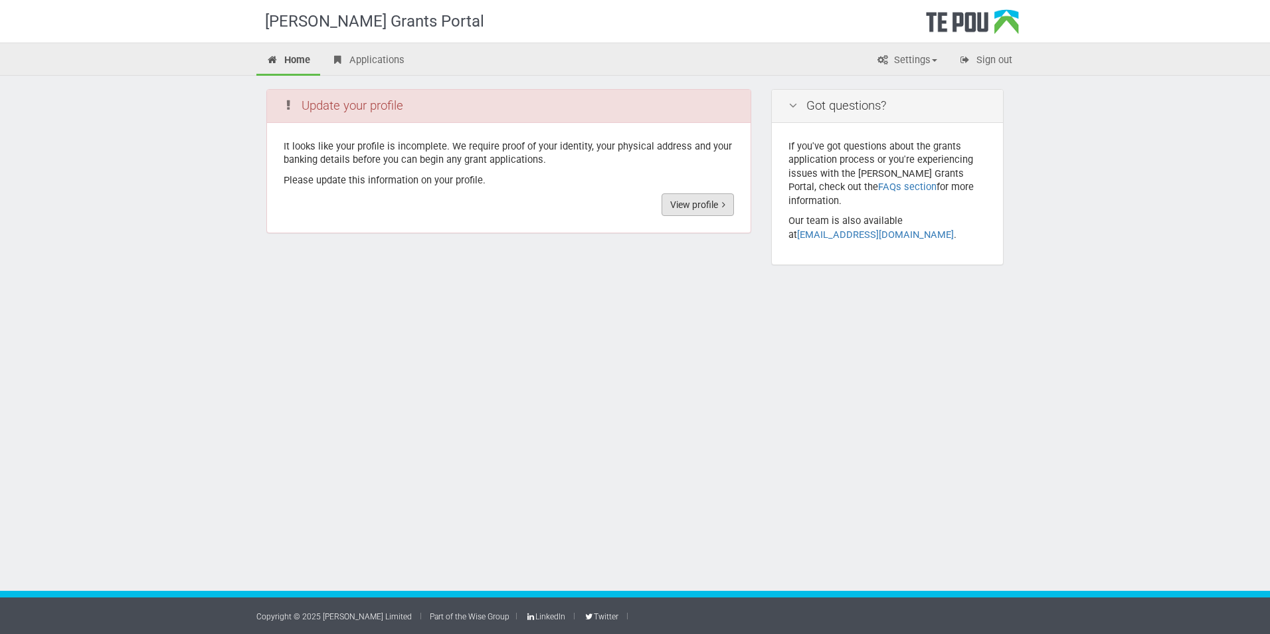
click at [695, 206] on link "View profile" at bounding box center [698, 204] width 72 height 23
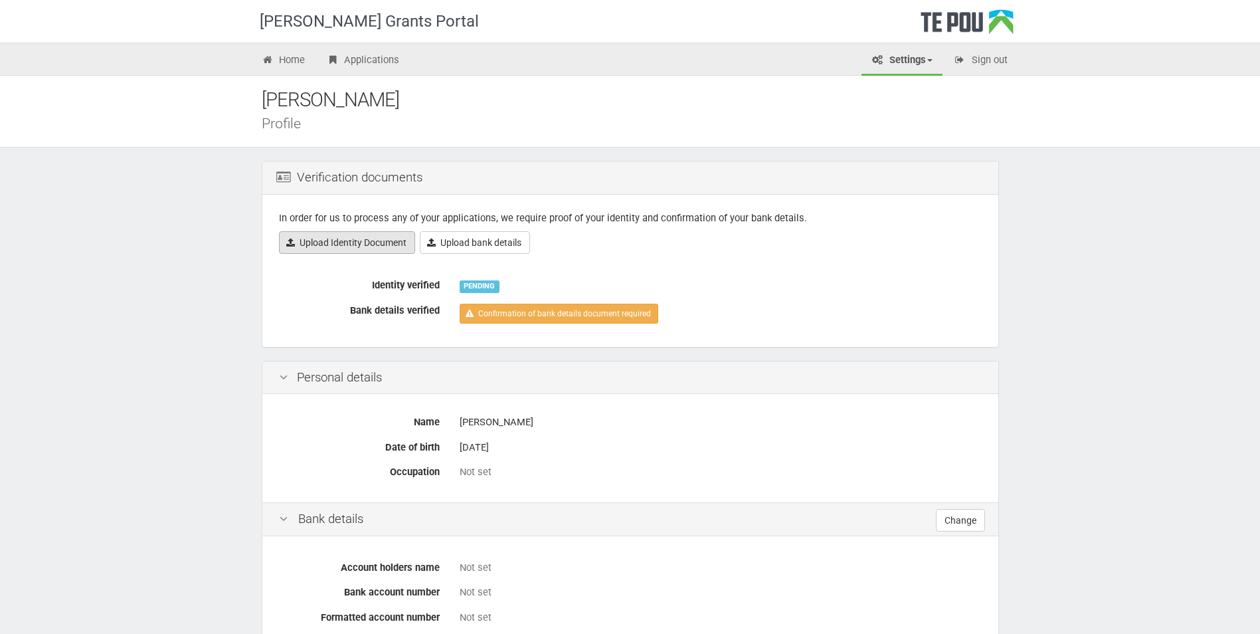
click at [348, 240] on link "Upload Identity Document" at bounding box center [347, 242] width 136 height 23
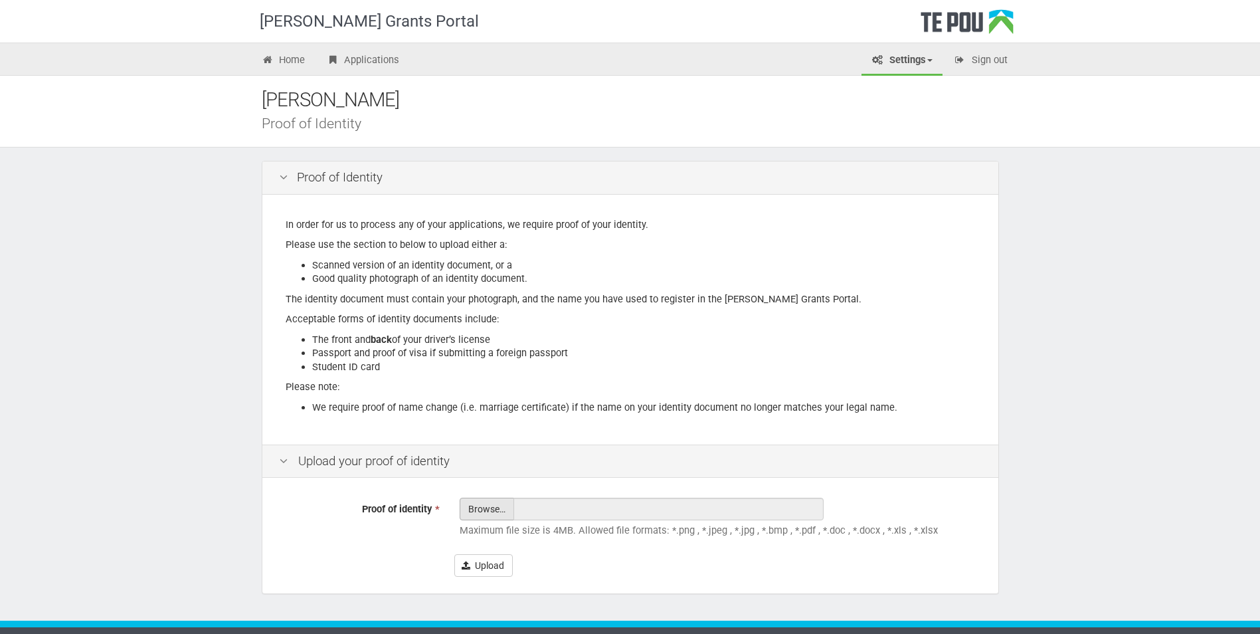
click at [486, 511] on input "Proof of identity *" at bounding box center [486, 545] width 53 height 95
type input "C:\fakepath\scan_taratoa.smith_2025-09-17-10-08-42.pdf"
type input "scan_taratoa.smith_2025-09-17-10-08-42.pdf"
click at [492, 563] on button "Upload" at bounding box center [483, 565] width 58 height 23
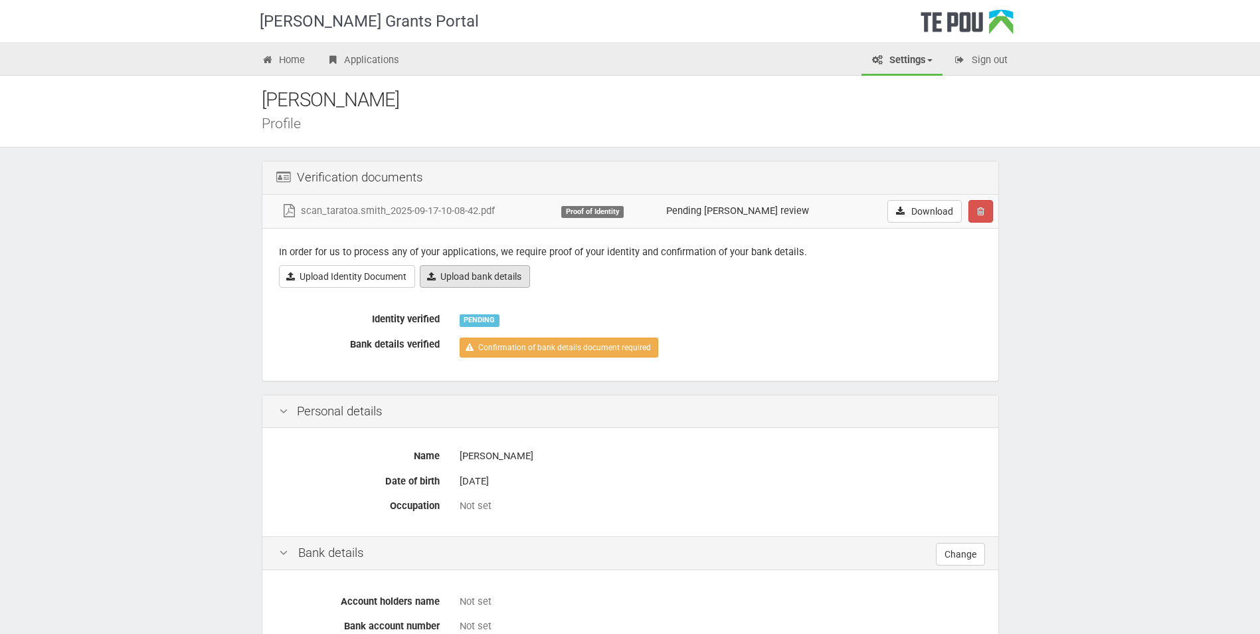
click at [483, 276] on link "Upload bank details" at bounding box center [475, 276] width 110 height 23
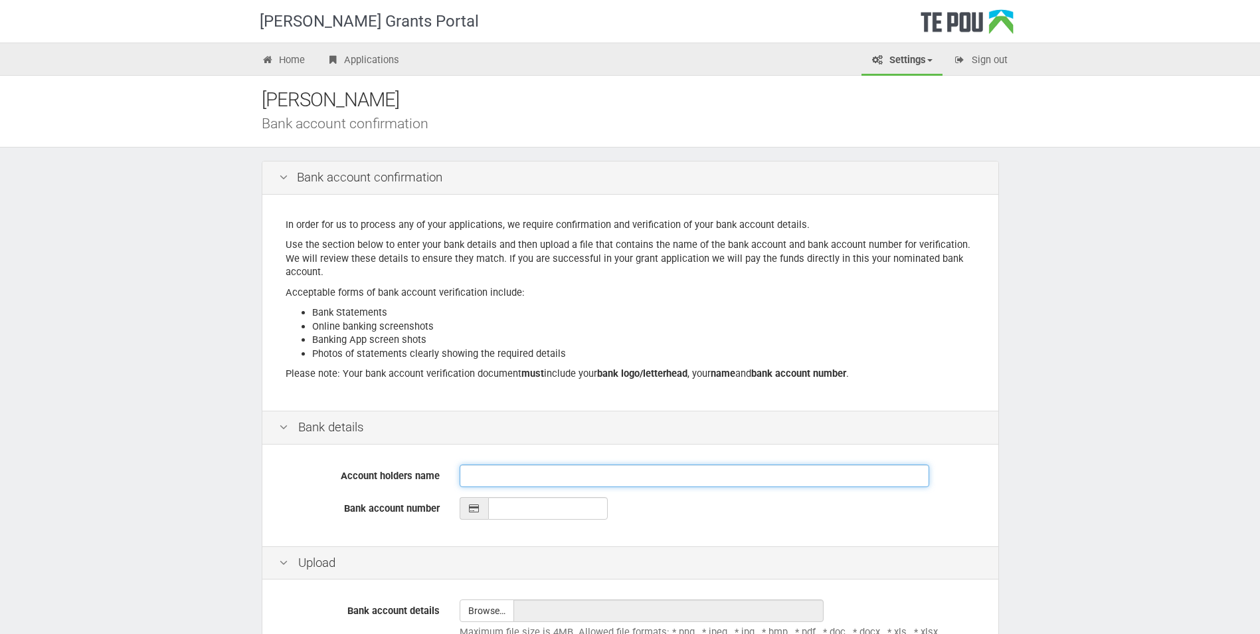
click at [469, 470] on input "Account holders name" at bounding box center [695, 475] width 470 height 23
click at [472, 473] on input "Account holders name" at bounding box center [695, 475] width 470 height 23
type input "[PERSON_NAME] [PERSON_NAME]"
type input "__-____-_______-___"
click at [497, 508] on input "__-____-_______-___" at bounding box center [548, 508] width 120 height 23
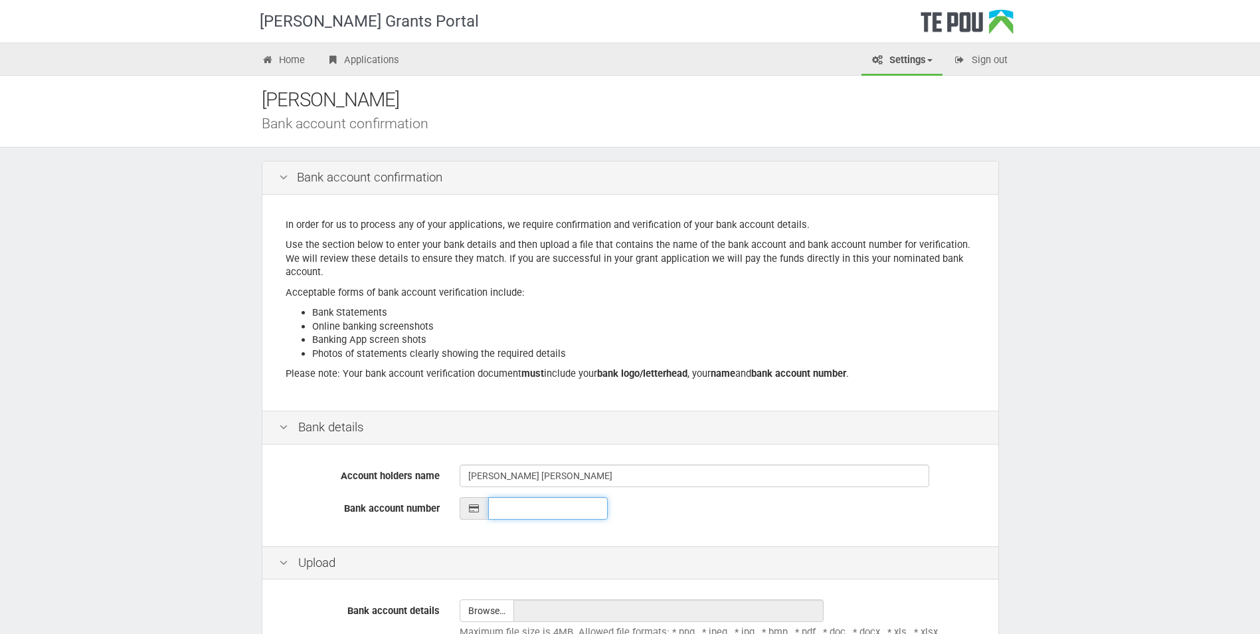
type input "__-____-_______-___"
click at [495, 510] on input "__-____-_______-___" at bounding box center [548, 508] width 120 height 23
